Goal: Check status: Check status

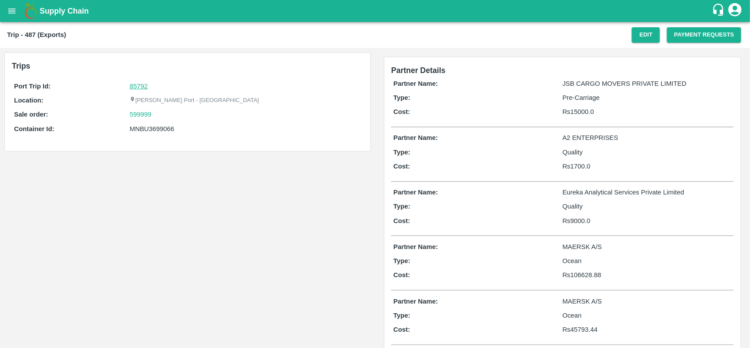
click at [135, 86] on link "85792" at bounding box center [139, 86] width 18 height 7
click at [156, 116] on div "599999" at bounding box center [245, 114] width 231 height 10
copy link
click at [156, 116] on div "599999" at bounding box center [245, 114] width 231 height 10
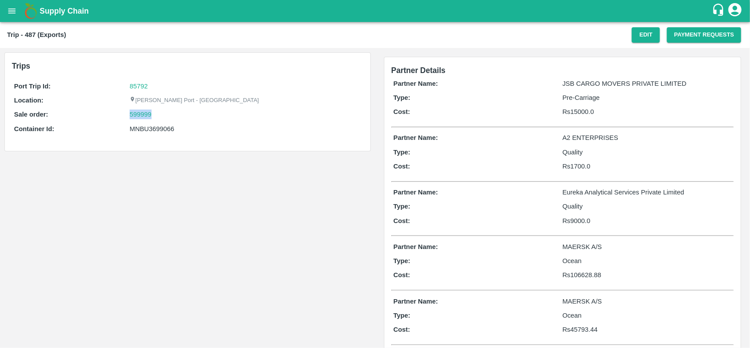
copy link "599999"
click at [156, 116] on div "599999" at bounding box center [245, 114] width 231 height 10
click at [151, 116] on link "599999" at bounding box center [141, 114] width 22 height 10
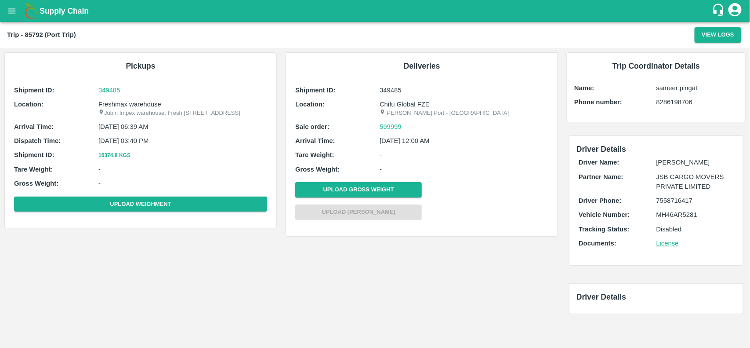
click at [117, 110] on p "Jubin Impex warehouse, Fresh [STREET_ADDRESS]" at bounding box center [182, 113] width 169 height 8
copy p "Jubin Impex warehouse, Fresh [STREET_ADDRESS]"
click at [117, 110] on p "Jubin Impex warehouse, Fresh [STREET_ADDRESS]" at bounding box center [182, 113] width 169 height 8
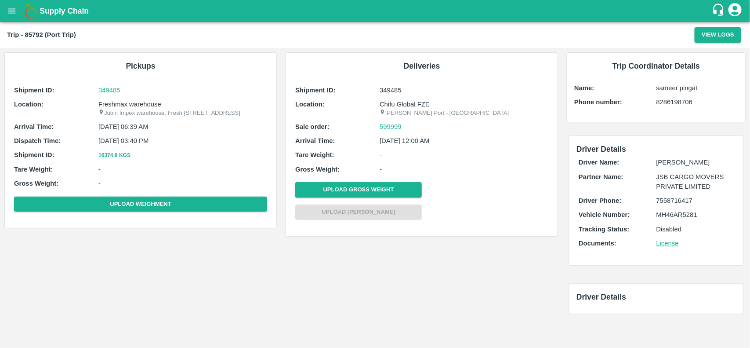
click at [115, 104] on p "Freshmax warehouse" at bounding box center [182, 104] width 169 height 10
copy p "Freshmax warehouse"
click at [115, 104] on p "Freshmax warehouse" at bounding box center [182, 104] width 169 height 10
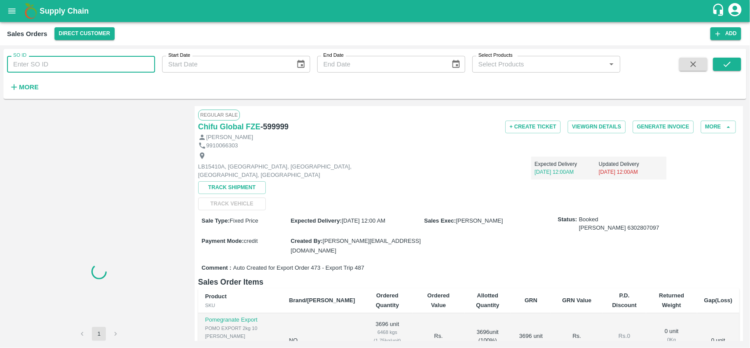
click at [94, 66] on input "SO ID" at bounding box center [81, 64] width 148 height 17
paste input "599999"
click at [94, 66] on input "599999" at bounding box center [81, 64] width 148 height 17
type input "599999"
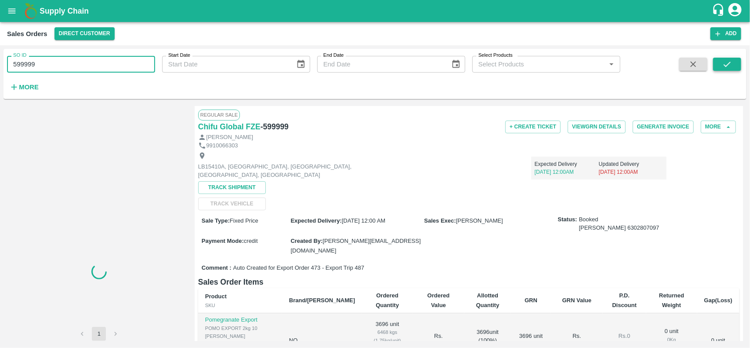
click at [736, 63] on button "submit" at bounding box center [727, 64] width 28 height 13
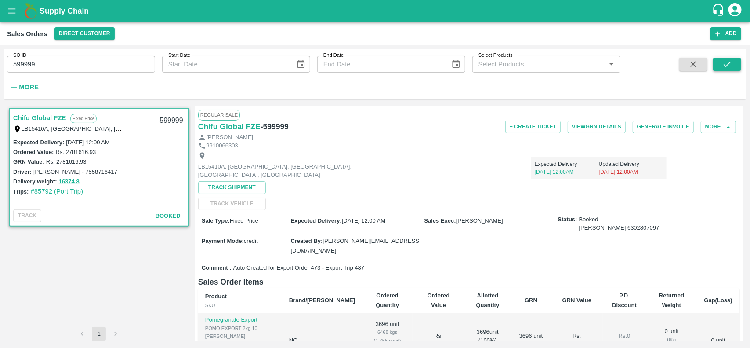
click at [736, 63] on button "submit" at bounding box center [727, 64] width 28 height 13
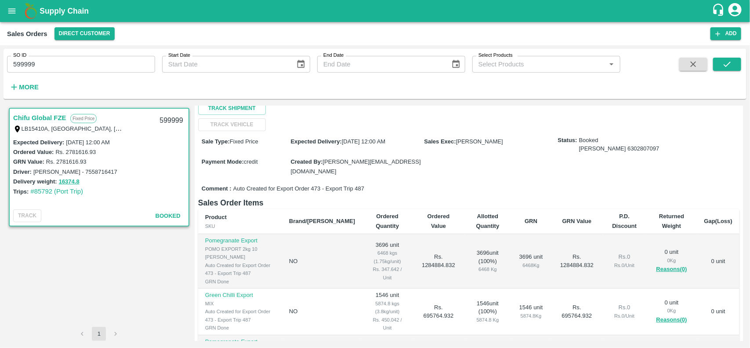
scroll to position [14, 0]
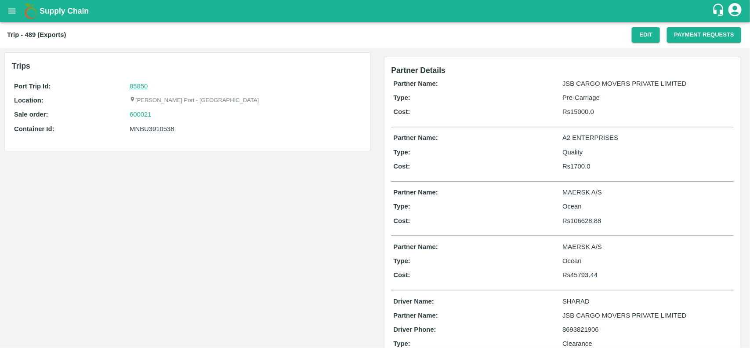
drag, startPoint x: 157, startPoint y: 83, endPoint x: 135, endPoint y: 88, distance: 22.3
click at [135, 88] on div "85850" at bounding box center [245, 86] width 231 height 10
click at [135, 88] on link "85850" at bounding box center [139, 86] width 18 height 7
click at [158, 119] on div "600021" at bounding box center [245, 114] width 231 height 10
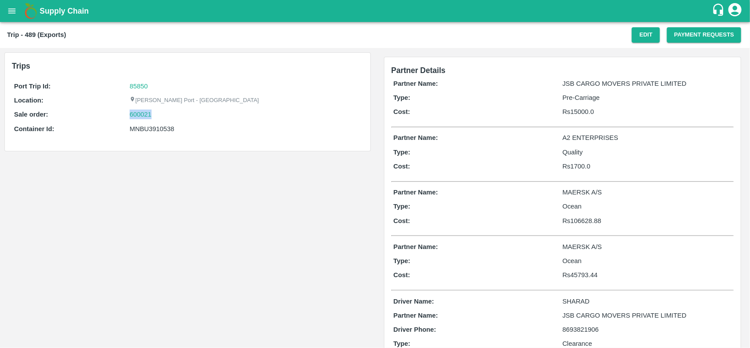
click at [158, 119] on div "600021" at bounding box center [245, 114] width 231 height 10
copy link "600021"
click at [139, 120] on div "Port Trip Id: 85850 Location: Jawaharlal Nehru Port - Nhava Sheva Sale order: 6…" at bounding box center [188, 109] width 352 height 61
click at [137, 113] on link "600021" at bounding box center [141, 114] width 22 height 10
click at [141, 127] on div "MNBU3910538" at bounding box center [245, 129] width 231 height 10
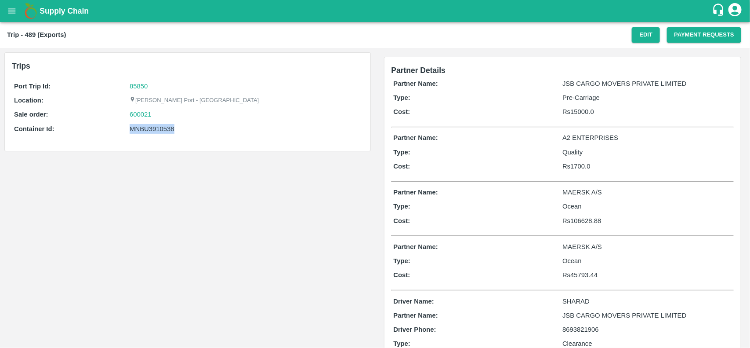
click at [141, 127] on div "MNBU3910538" at bounding box center [245, 129] width 231 height 10
copy div "MNBU3910538"
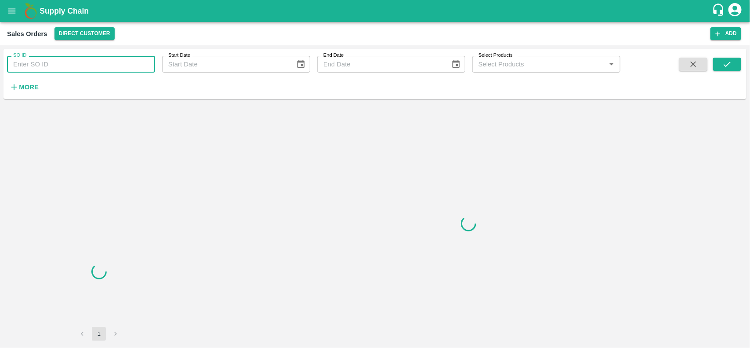
click at [36, 60] on input "SO ID" at bounding box center [81, 64] width 148 height 17
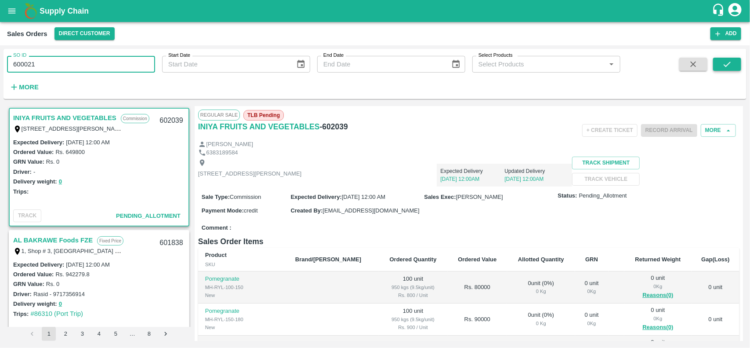
type input "600021"
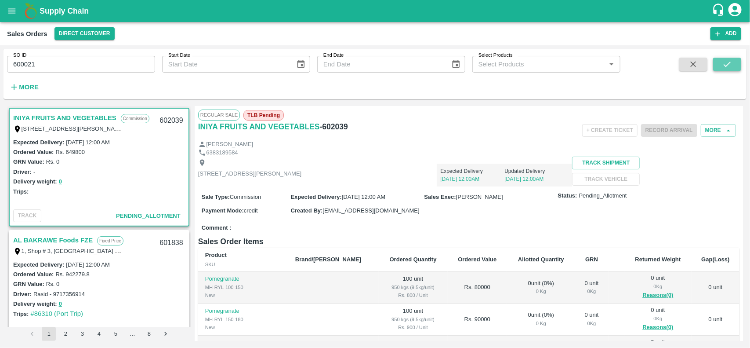
click at [728, 65] on icon "submit" at bounding box center [727, 64] width 10 height 10
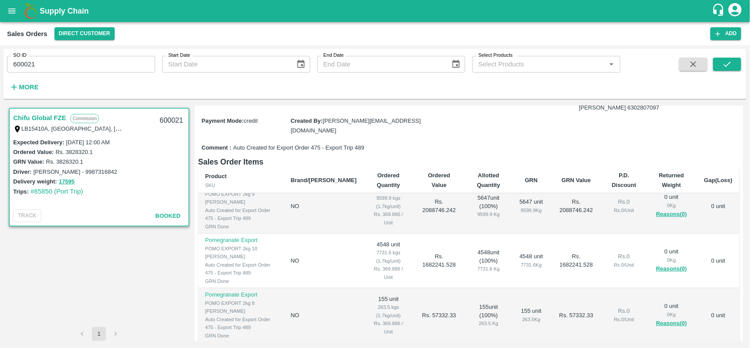
scroll to position [216, 0]
